Goal: Complete application form: Complete application form

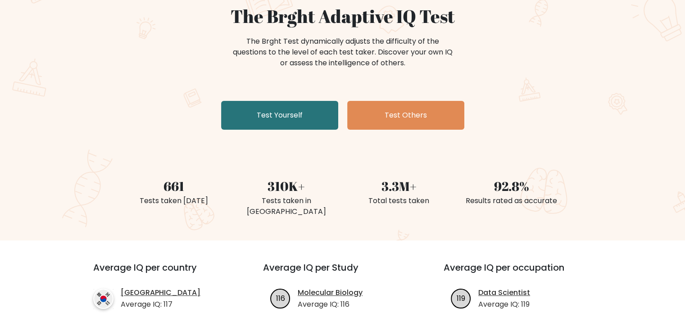
scroll to position [97, 0]
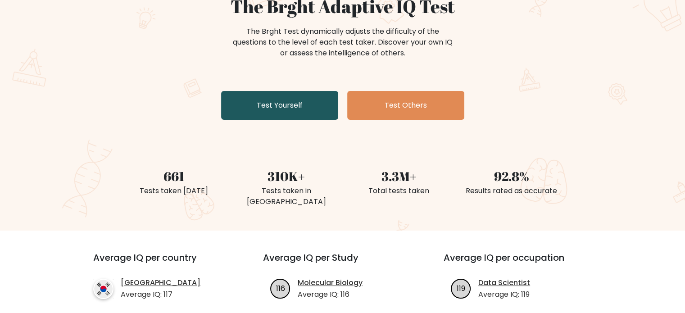
click at [302, 109] on link "Test Yourself" at bounding box center [279, 105] width 117 height 29
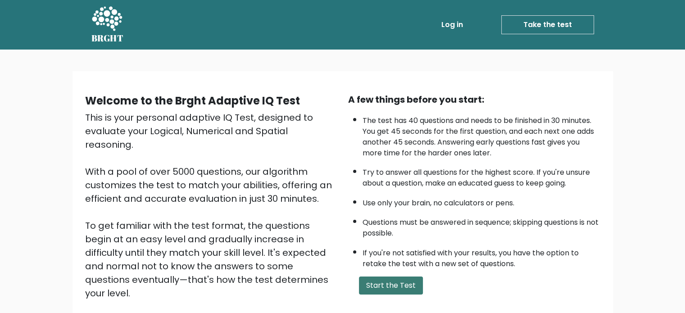
click at [409, 282] on button "Start the Test" at bounding box center [391, 286] width 64 height 18
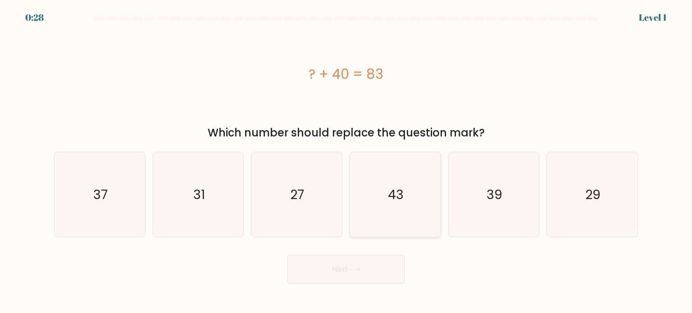
click at [404, 216] on icon "43" at bounding box center [395, 194] width 85 height 85
click at [346, 161] on input "d. 43" at bounding box center [346, 159] width 0 height 5
radio input "true"
click at [383, 267] on button "Next" at bounding box center [345, 269] width 117 height 29
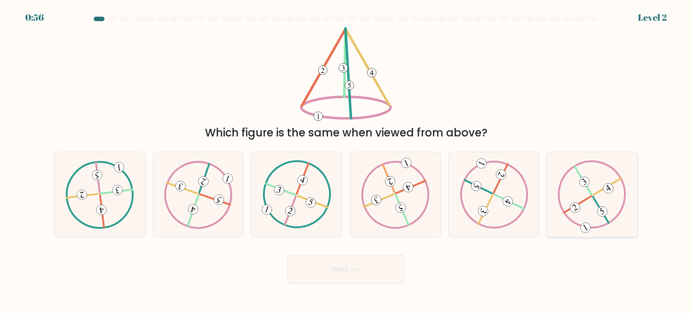
click at [584, 206] on icon at bounding box center [592, 194] width 68 height 68
click at [346, 161] on input "f." at bounding box center [346, 159] width 0 height 5
radio input "true"
click at [358, 268] on icon at bounding box center [354, 269] width 12 height 5
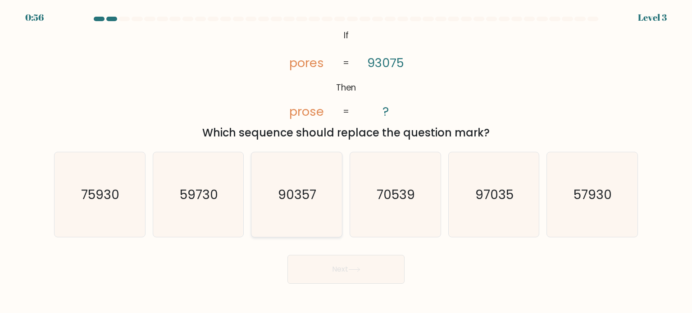
click at [302, 206] on icon "90357" at bounding box center [296, 194] width 85 height 85
click at [346, 161] on input "c. 90357" at bounding box center [346, 159] width 0 height 5
radio input "true"
click at [348, 275] on button "Next" at bounding box center [345, 269] width 117 height 29
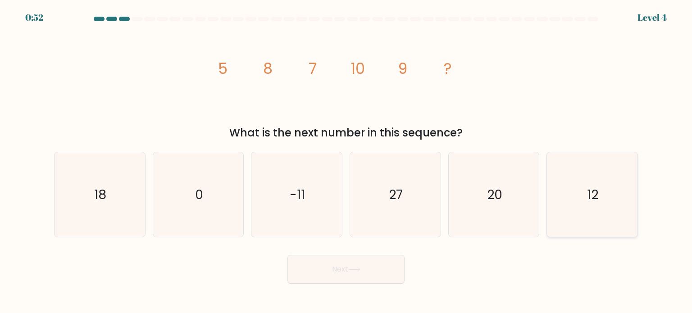
click at [608, 220] on icon "12" at bounding box center [591, 194] width 85 height 85
click at [346, 161] on input "f. 12" at bounding box center [346, 159] width 0 height 5
radio input "true"
click at [327, 266] on button "Next" at bounding box center [345, 269] width 117 height 29
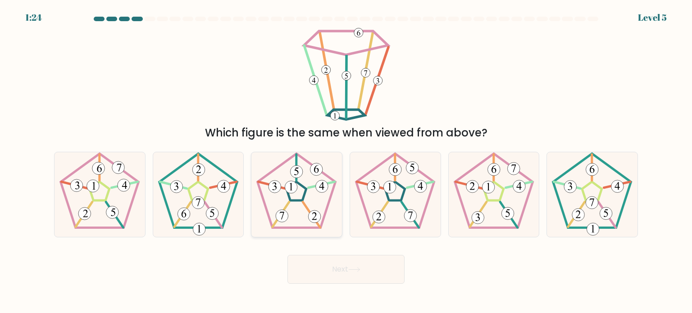
click at [310, 213] on 791 at bounding box center [315, 216] width 13 height 13
click at [346, 161] on input "c." at bounding box center [346, 159] width 0 height 5
radio input "true"
click at [377, 271] on button "Next" at bounding box center [345, 269] width 117 height 29
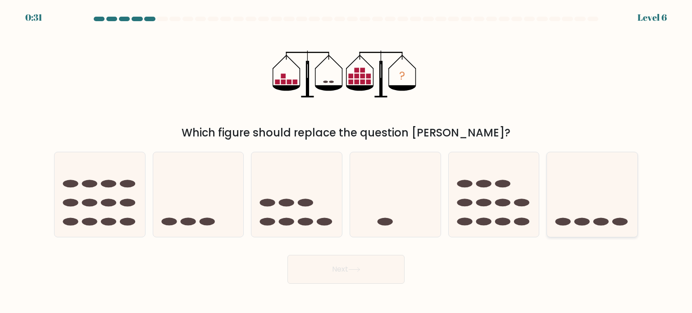
click at [597, 209] on icon at bounding box center [592, 194] width 91 height 75
click at [346, 161] on input "f." at bounding box center [346, 159] width 0 height 5
radio input "true"
click at [382, 264] on button "Next" at bounding box center [345, 269] width 117 height 29
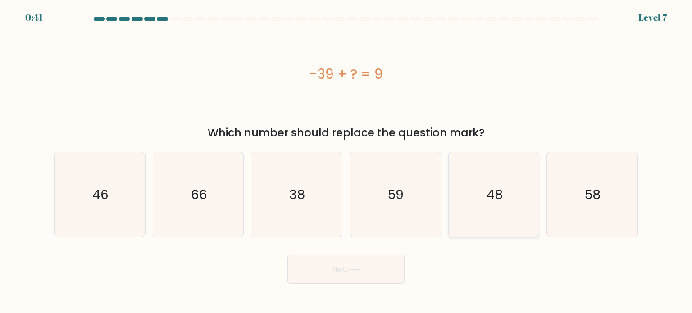
click at [511, 221] on icon "48" at bounding box center [493, 194] width 85 height 85
click at [346, 161] on input "e. 48" at bounding box center [346, 159] width 0 height 5
radio input "true"
click at [370, 271] on button "Next" at bounding box center [345, 269] width 117 height 29
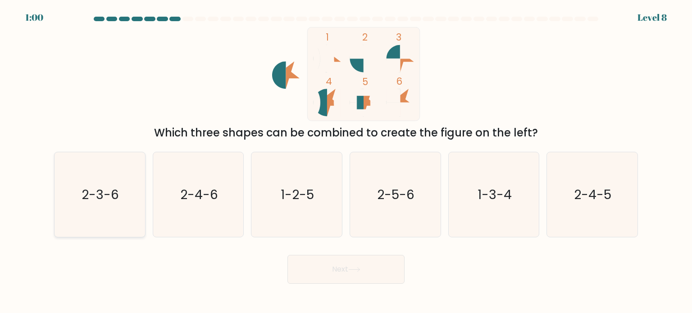
click at [136, 182] on icon "2-3-6" at bounding box center [99, 194] width 85 height 85
click at [346, 161] on input "a. 2-3-6" at bounding box center [346, 159] width 0 height 5
radio input "true"
click at [374, 278] on button "Next" at bounding box center [345, 269] width 117 height 29
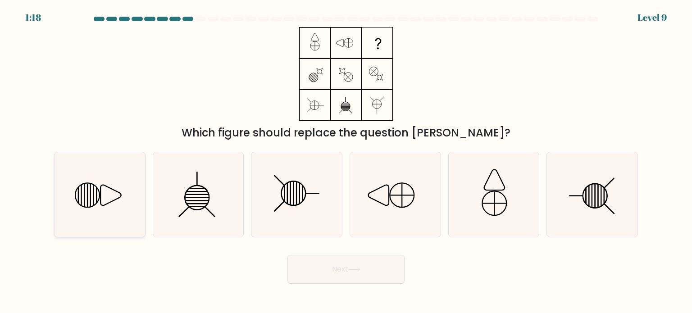
click at [108, 196] on icon at bounding box center [99, 194] width 85 height 85
click at [346, 161] on input "a." at bounding box center [346, 159] width 0 height 5
radio input "true"
click at [371, 263] on button "Next" at bounding box center [345, 269] width 117 height 29
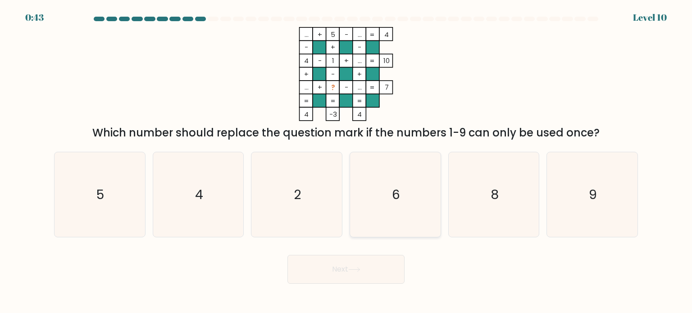
click at [402, 213] on icon "6" at bounding box center [395, 194] width 85 height 85
click at [346, 161] on input "d. 6" at bounding box center [346, 159] width 0 height 5
radio input "true"
click at [381, 271] on button "Next" at bounding box center [345, 269] width 117 height 29
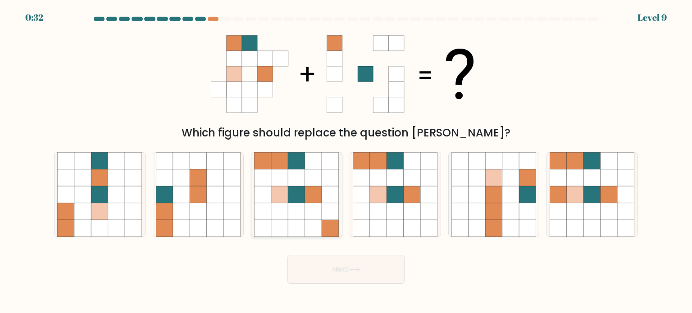
click at [306, 207] on icon at bounding box center [313, 211] width 17 height 17
click at [346, 161] on input "c." at bounding box center [346, 159] width 0 height 5
radio input "true"
click at [355, 277] on button "Next" at bounding box center [345, 269] width 117 height 29
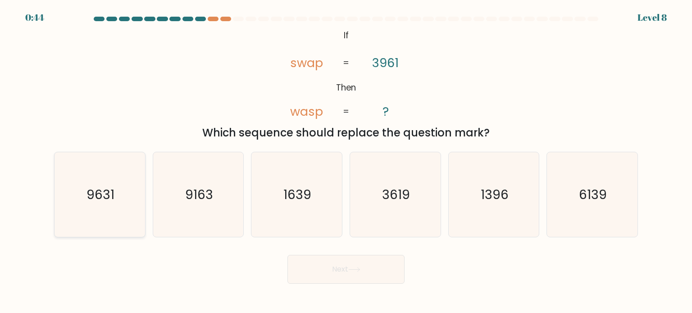
click at [112, 216] on icon "9631" at bounding box center [99, 194] width 85 height 85
click at [346, 161] on input "a. 9631" at bounding box center [346, 159] width 0 height 5
radio input "true"
click at [319, 278] on button "Next" at bounding box center [345, 269] width 117 height 29
